Goal: Navigation & Orientation: Go to known website

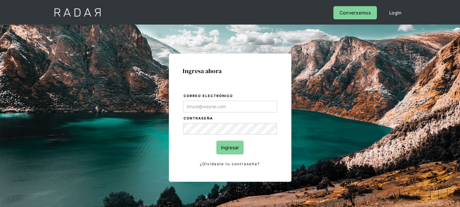
type input "[EMAIL_ADDRESS][DOMAIN_NAME]"
click at [232, 149] on input "Ingresar" at bounding box center [230, 147] width 27 height 14
